Goal: Book appointment/travel/reservation

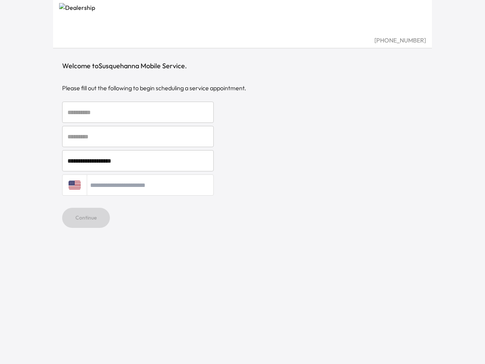
click at [242, 182] on div "[GEOGRAPHIC_DATA] + 1" at bounding box center [242, 184] width 361 height 21
click at [138, 112] on input "text" at bounding box center [138, 112] width 152 height 21
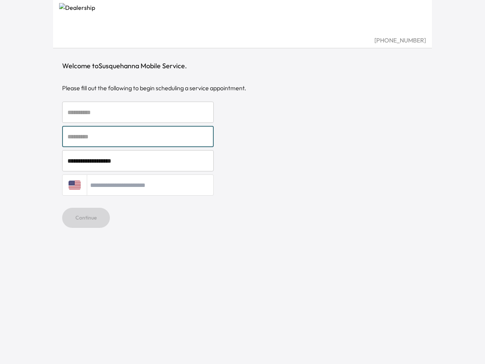
click at [138, 136] on input "text" at bounding box center [138, 136] width 152 height 21
click at [138, 161] on input "**********" at bounding box center [138, 160] width 152 height 21
